Goal: Task Accomplishment & Management: Manage account settings

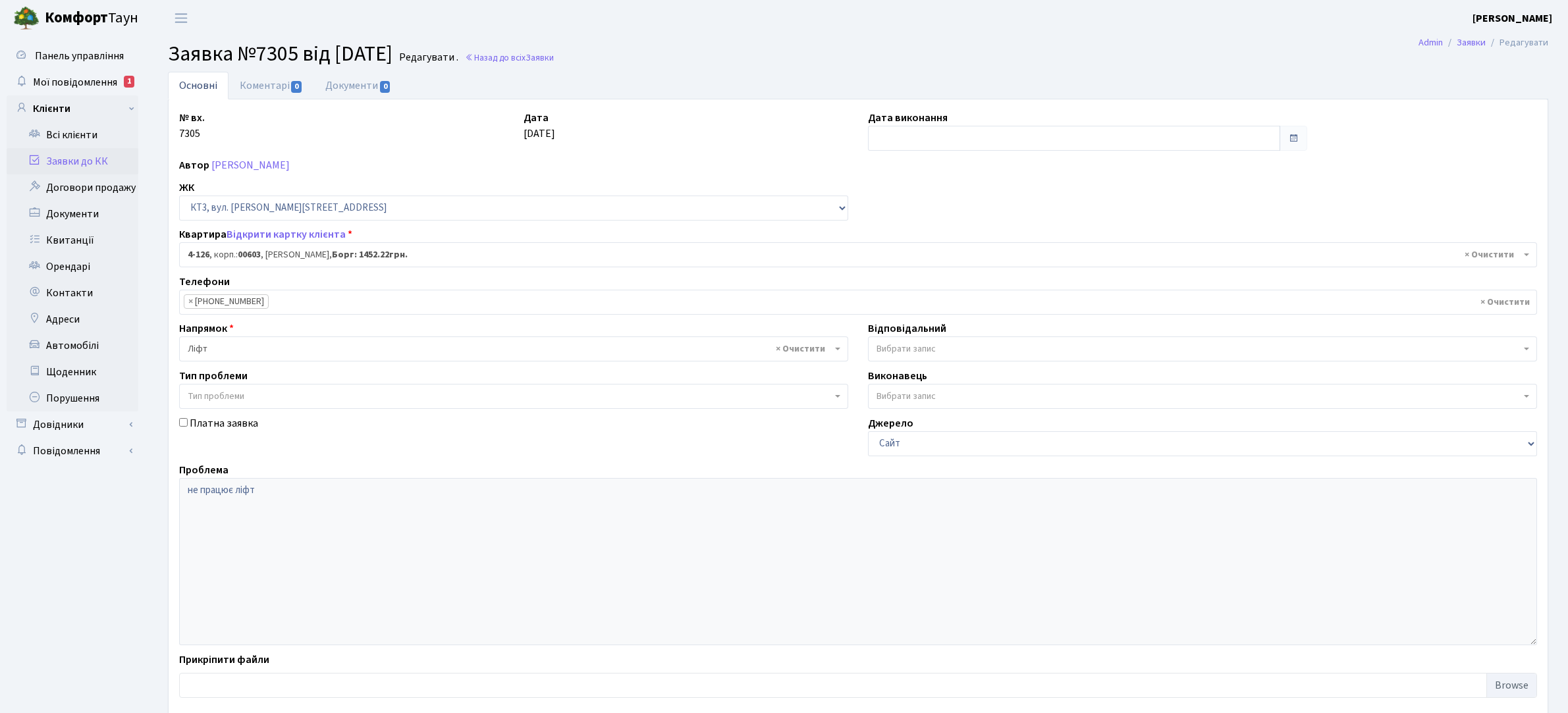
select select "16585"
click at [86, 158] on link "Заявки до КК" at bounding box center [72, 161] width 132 height 27
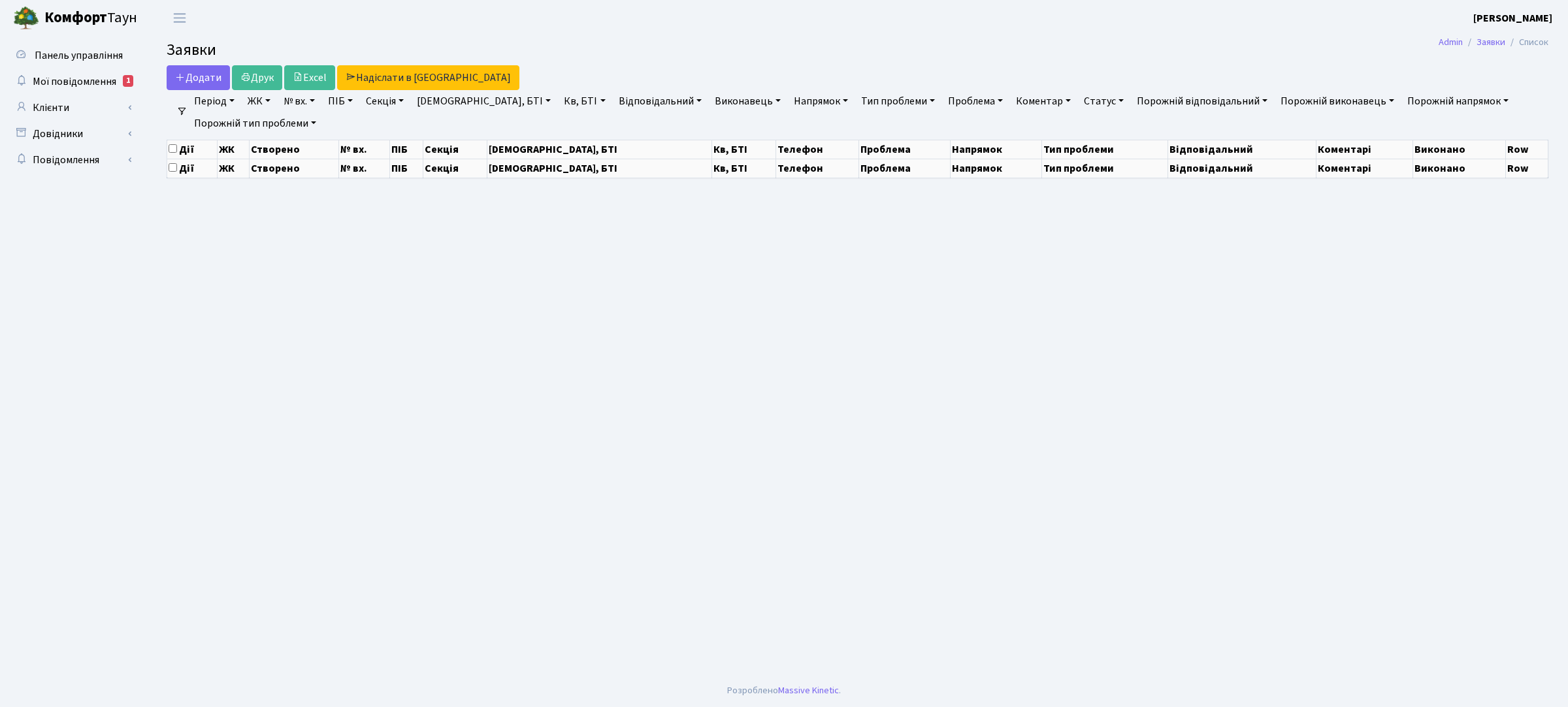
select select "25"
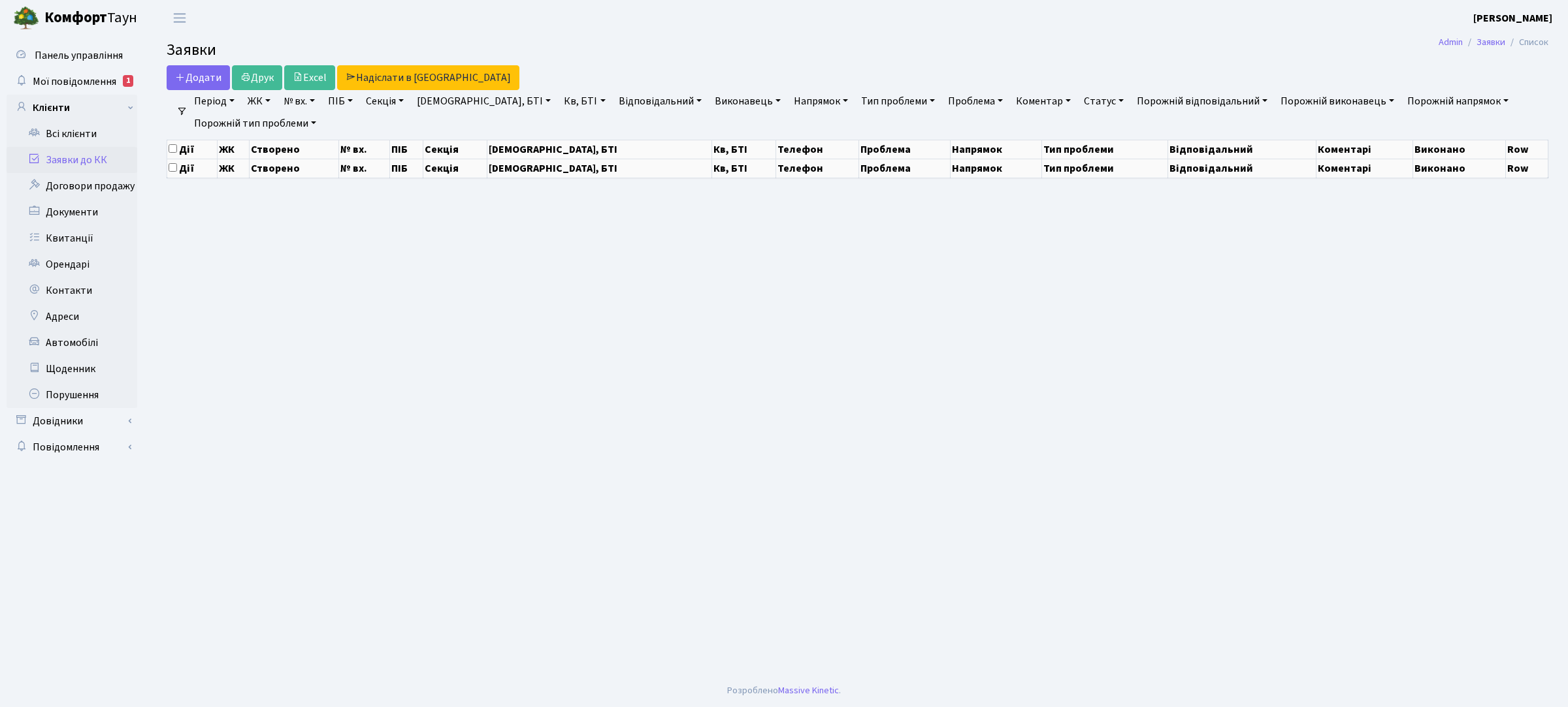
select select "25"
